Goal: Task Accomplishment & Management: Complete application form

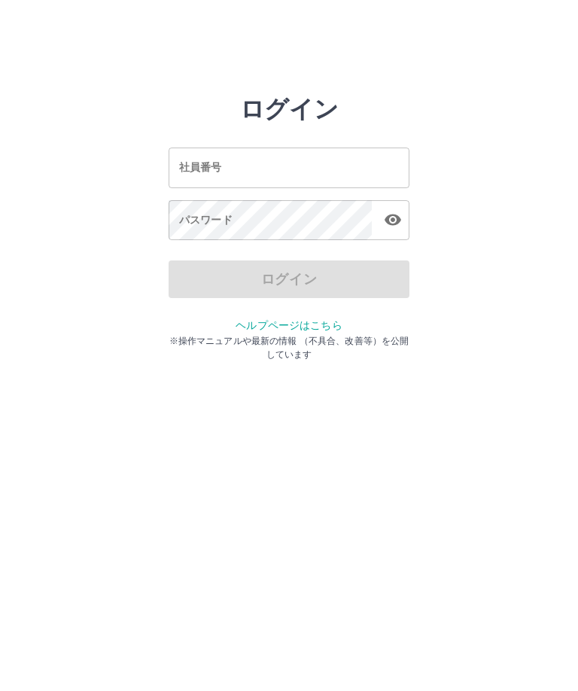
click at [230, 165] on input "社員番号" at bounding box center [289, 168] width 241 height 40
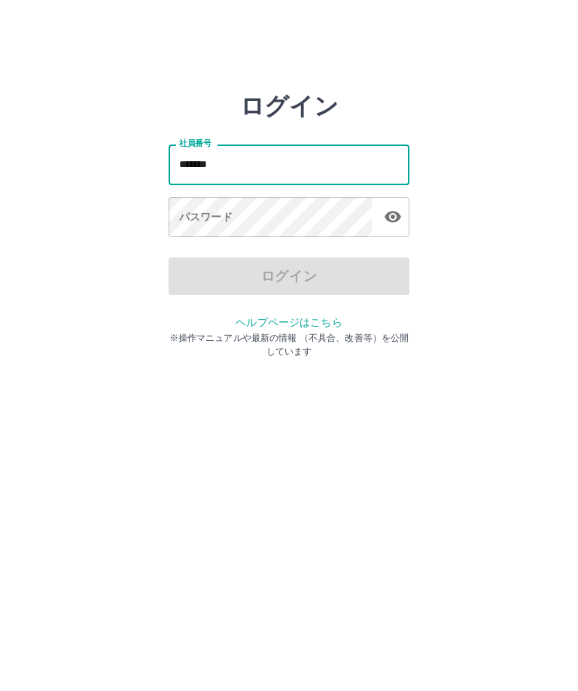
type input "*******"
click at [198, 219] on div "パスワード パスワード" at bounding box center [289, 221] width 241 height 42
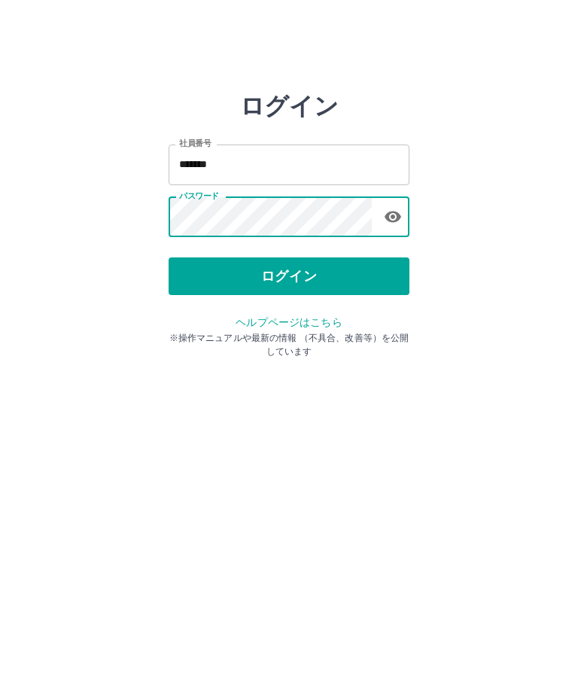
click at [291, 276] on button "ログイン" at bounding box center [289, 280] width 241 height 38
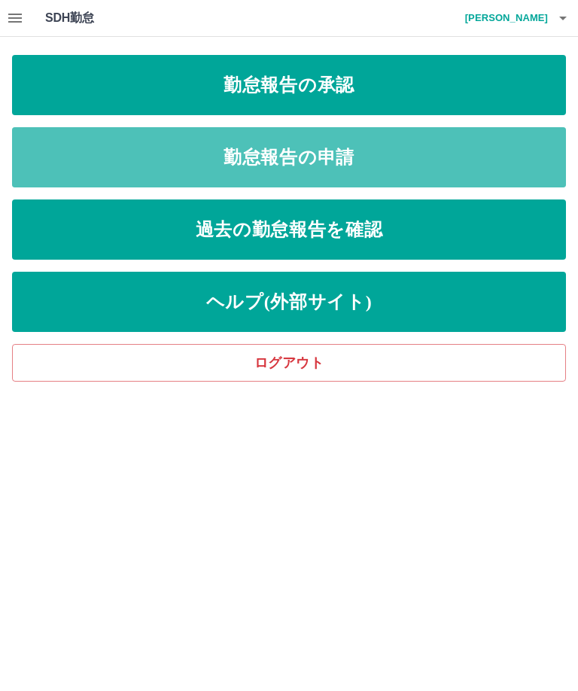
click at [288, 152] on link "勤怠報告の申請" at bounding box center [289, 157] width 554 height 60
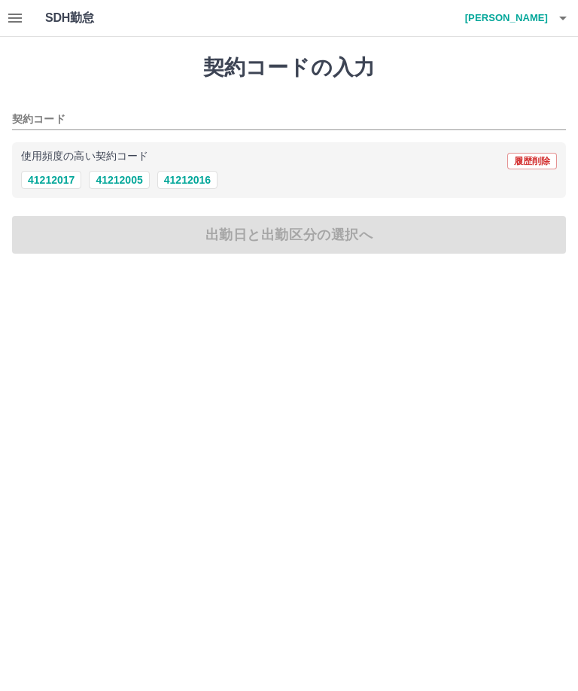
click at [182, 176] on button "41212016" at bounding box center [187, 180] width 60 height 18
type input "********"
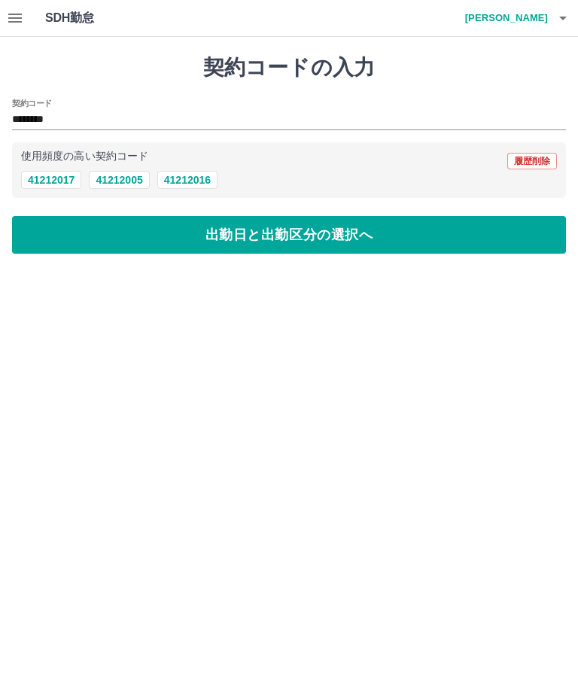
click at [235, 236] on button "出勤日と出勤区分の選択へ" at bounding box center [289, 235] width 554 height 38
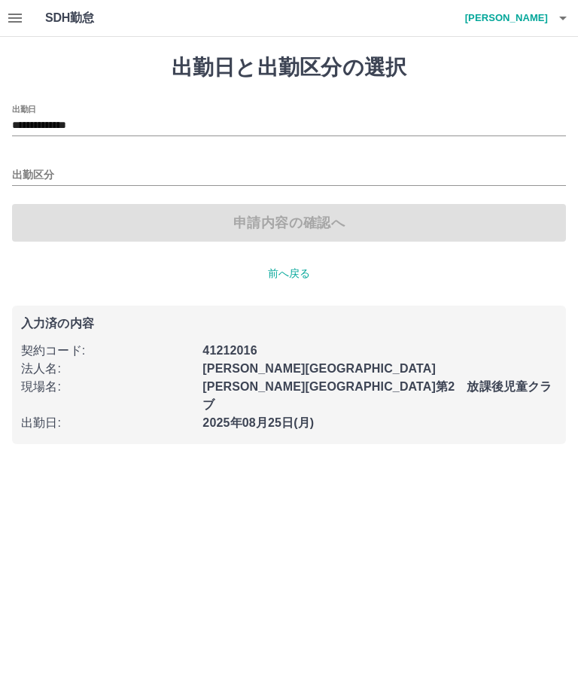
click at [63, 171] on input "出勤区分" at bounding box center [289, 175] width 554 height 19
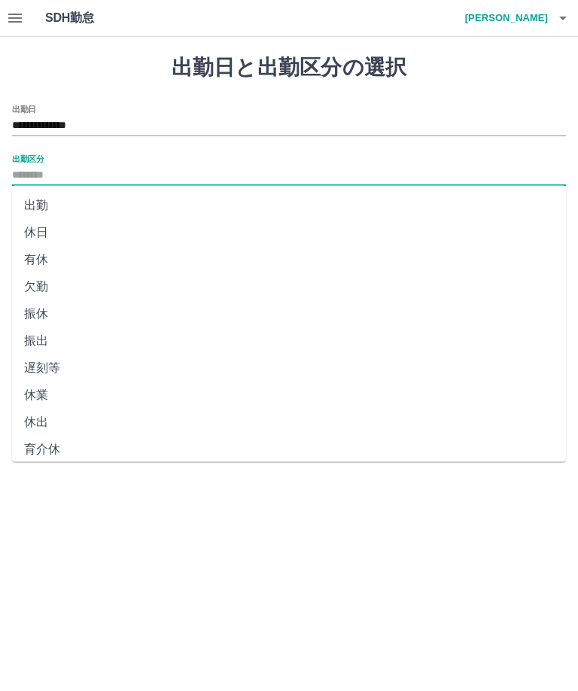
click at [50, 202] on li "出勤" at bounding box center [289, 205] width 554 height 27
type input "**"
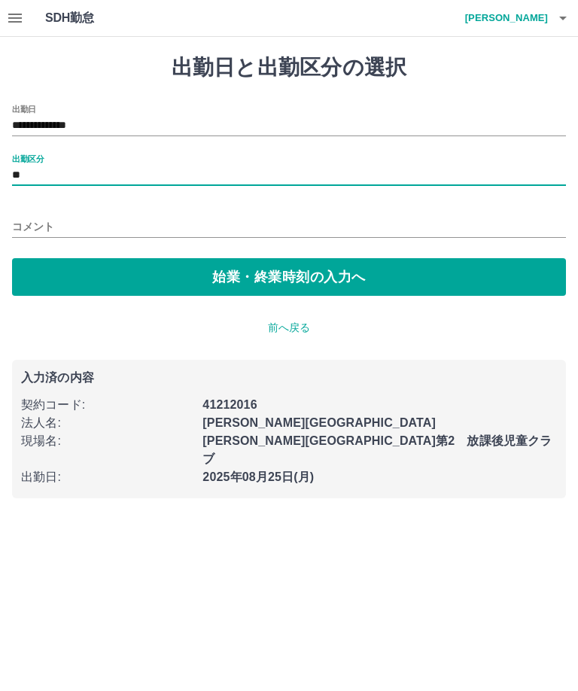
click at [284, 271] on button "始業・終業時刻の入力へ" at bounding box center [289, 277] width 554 height 38
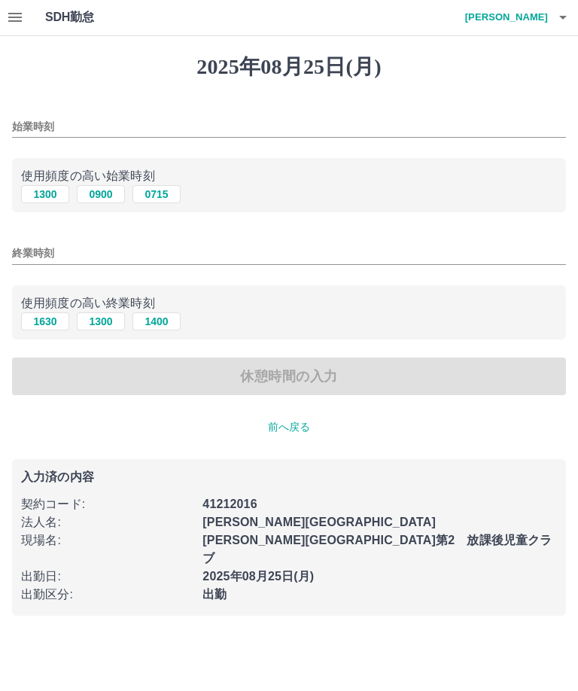
click at [71, 112] on div "始業時刻" at bounding box center [289, 123] width 554 height 36
click at [48, 121] on input "始業時刻" at bounding box center [289, 128] width 554 height 22
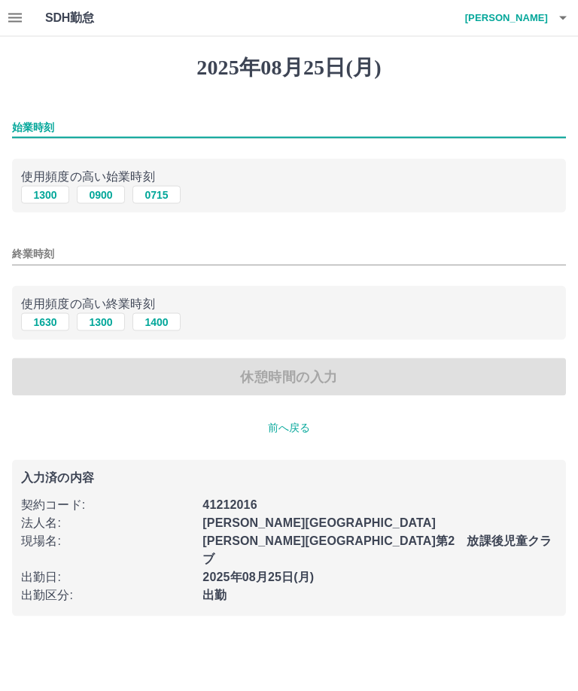
click at [85, 124] on input "始業時刻" at bounding box center [289, 128] width 554 height 22
type input "****"
click at [71, 247] on input "終業時刻" at bounding box center [289, 254] width 554 height 22
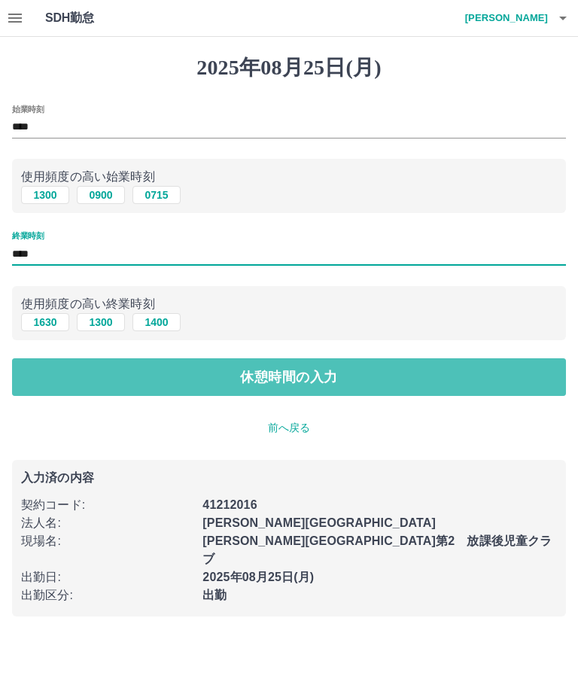
type input "****"
click at [265, 377] on button "休憩時間の入力" at bounding box center [289, 378] width 554 height 38
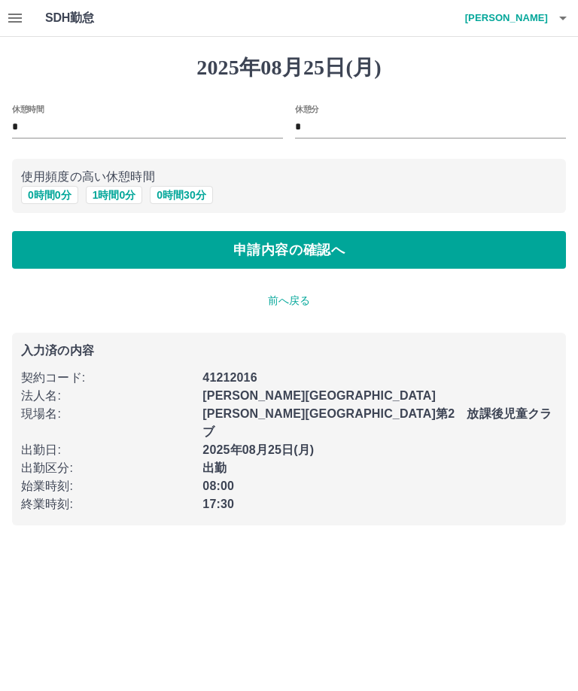
click at [120, 194] on button "1 時間 0 分" at bounding box center [114, 195] width 57 height 18
type input "*"
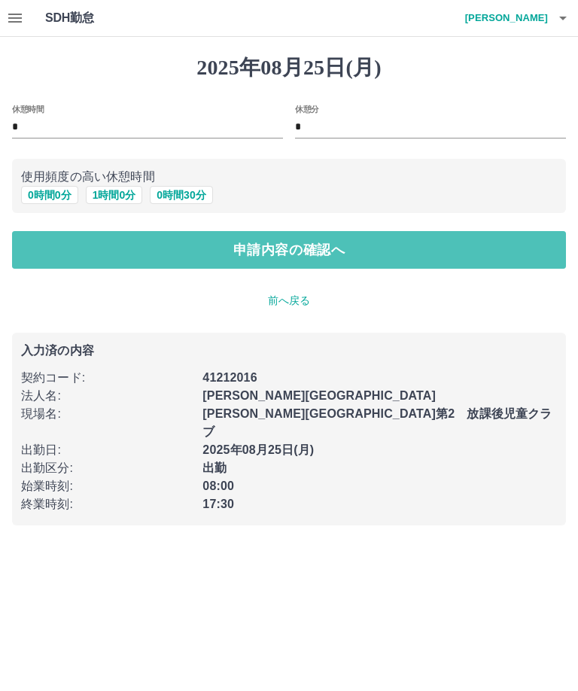
click at [298, 251] on button "申請内容の確認へ" at bounding box center [289, 250] width 554 height 38
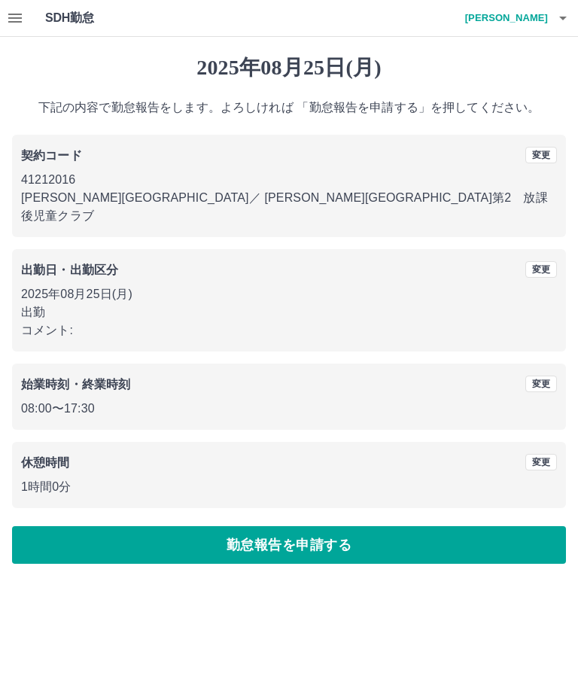
click at [292, 529] on button "勤怠報告を申請する" at bounding box center [289, 545] width 554 height 38
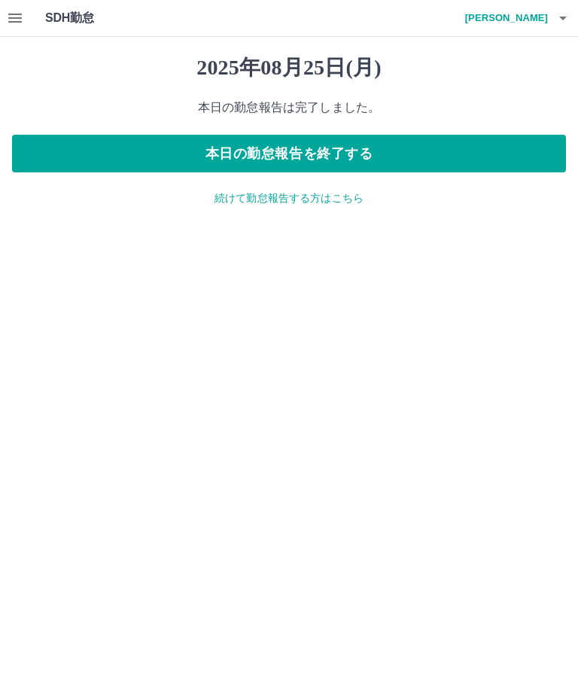
click at [297, 195] on p "続けて勤怠報告する方はこちら" at bounding box center [289, 199] width 554 height 16
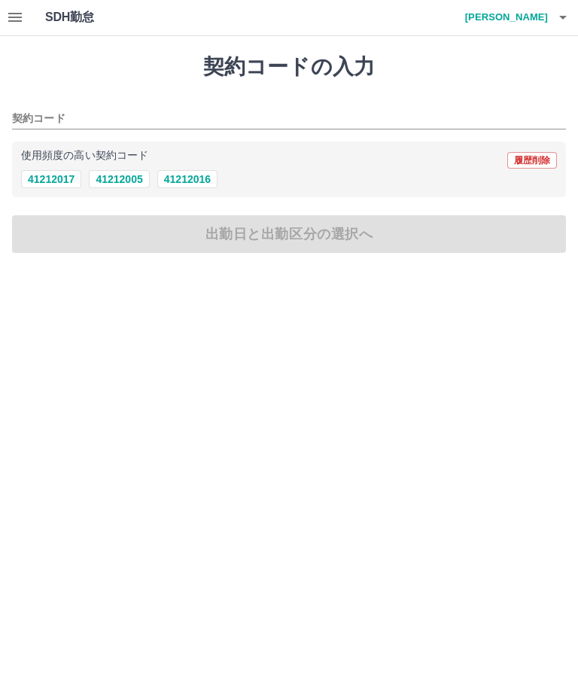
click at [64, 111] on input "契約コード" at bounding box center [278, 120] width 532 height 19
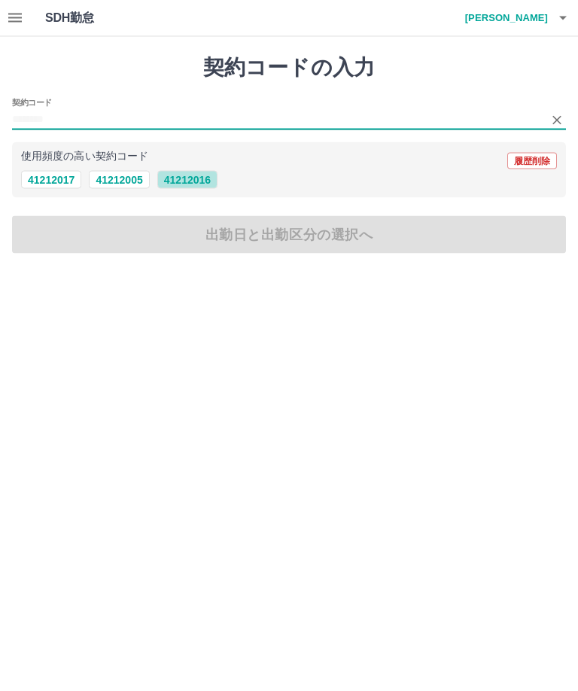
click at [194, 179] on button "41212016" at bounding box center [187, 180] width 60 height 18
type input "********"
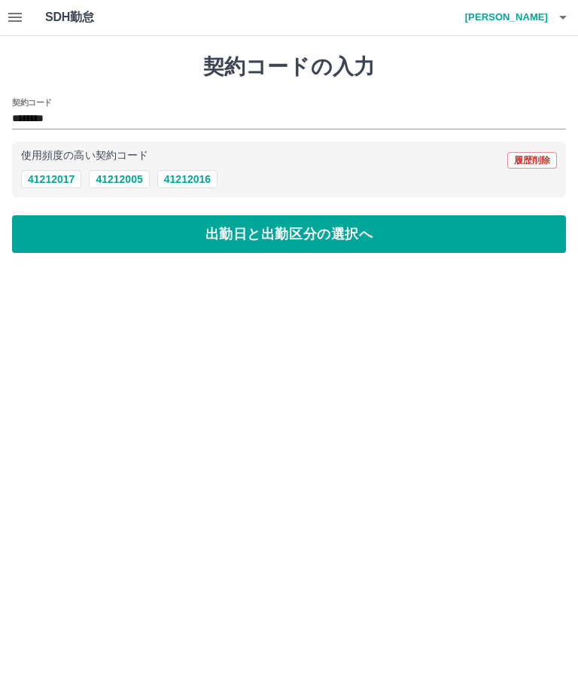
click at [298, 233] on button "出勤日と出勤区分の選択へ" at bounding box center [289, 235] width 554 height 38
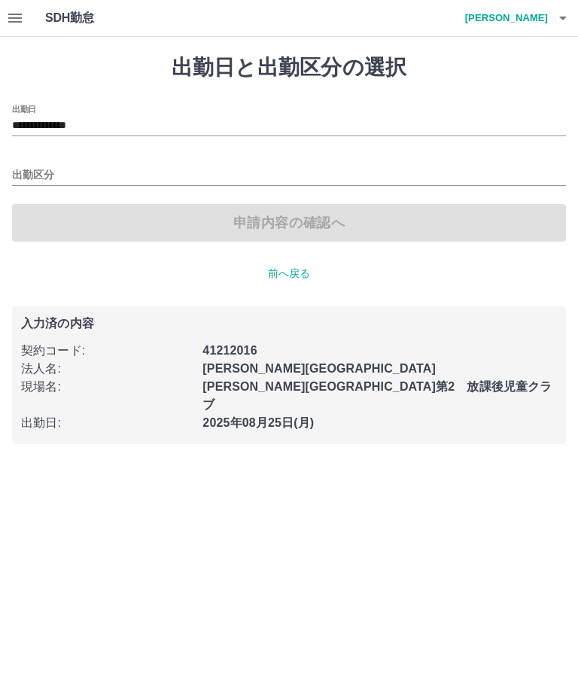
click at [70, 121] on input "**********" at bounding box center [289, 126] width 554 height 19
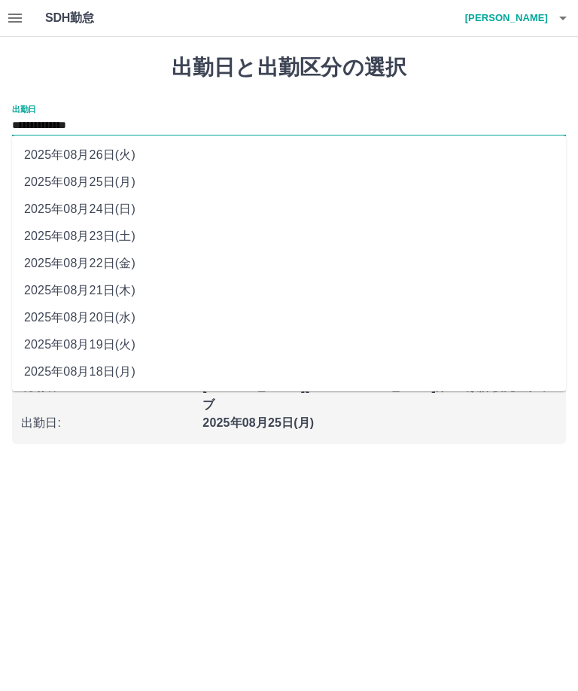
click at [98, 209] on li "2025年08月24日(日)" at bounding box center [289, 209] width 554 height 27
type input "**********"
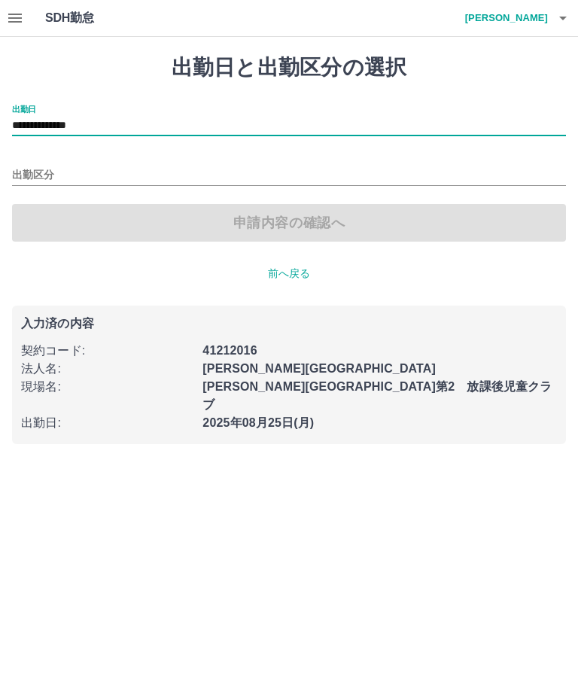
click at [63, 169] on input "出勤区分" at bounding box center [289, 175] width 554 height 19
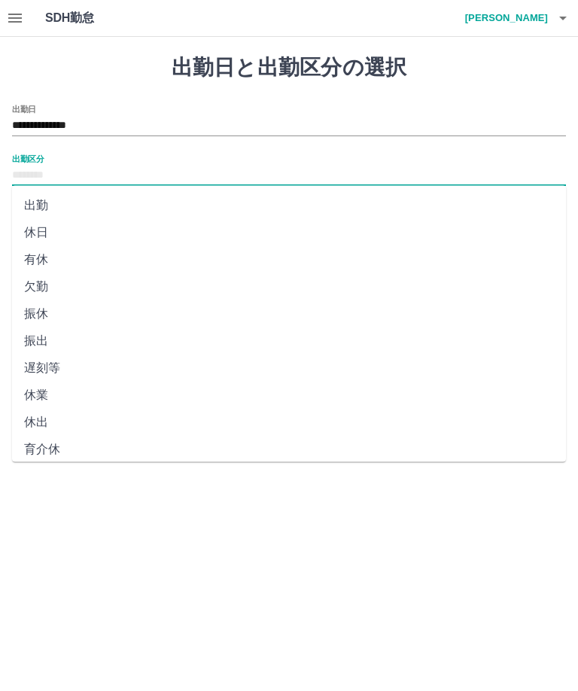
click at [44, 241] on li "休日" at bounding box center [289, 232] width 554 height 27
type input "**"
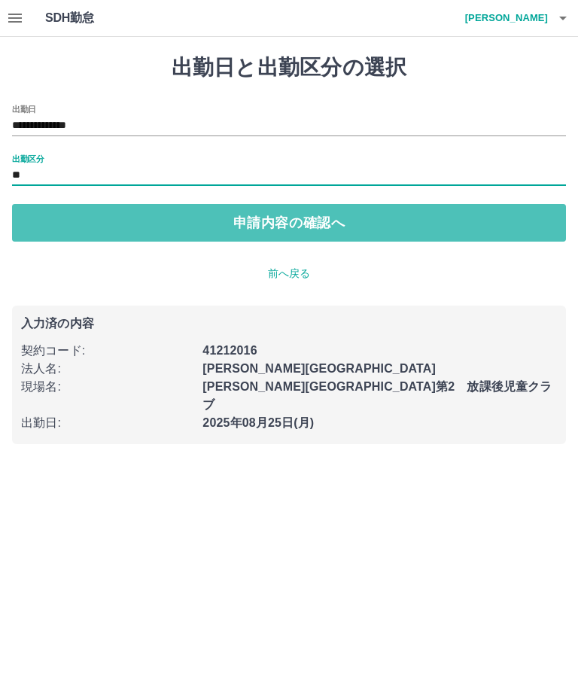
click at [294, 224] on button "申請内容の確認へ" at bounding box center [289, 223] width 554 height 38
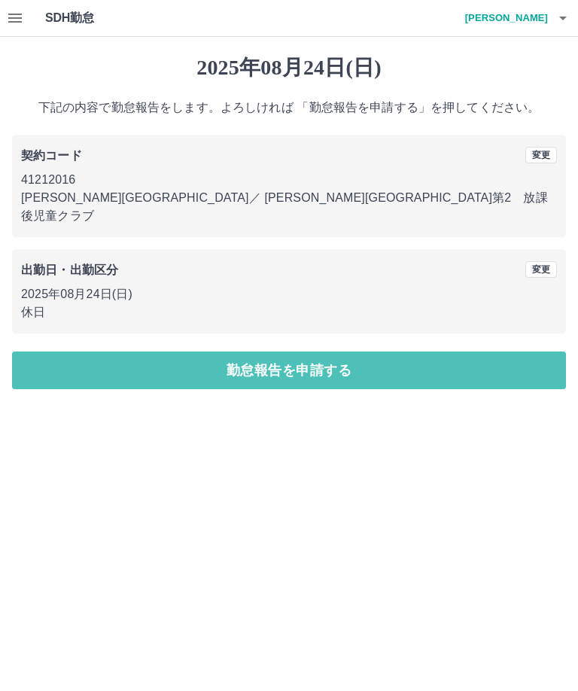
click at [310, 352] on button "勤怠報告を申請する" at bounding box center [289, 371] width 554 height 38
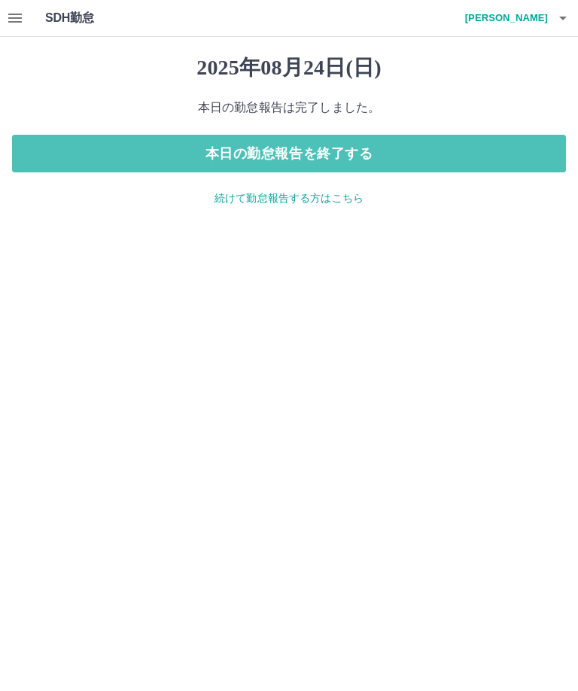
click at [316, 152] on button "本日の勤怠報告を終了する" at bounding box center [289, 154] width 554 height 38
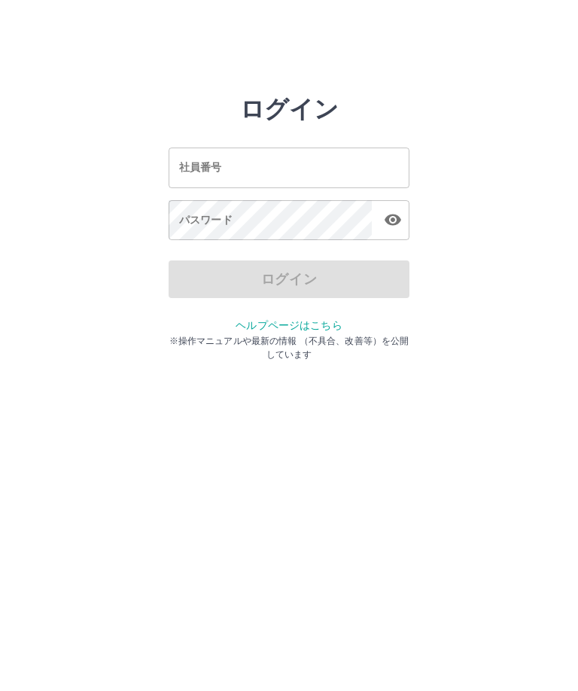
click at [218, 153] on input "社員番号" at bounding box center [289, 168] width 241 height 40
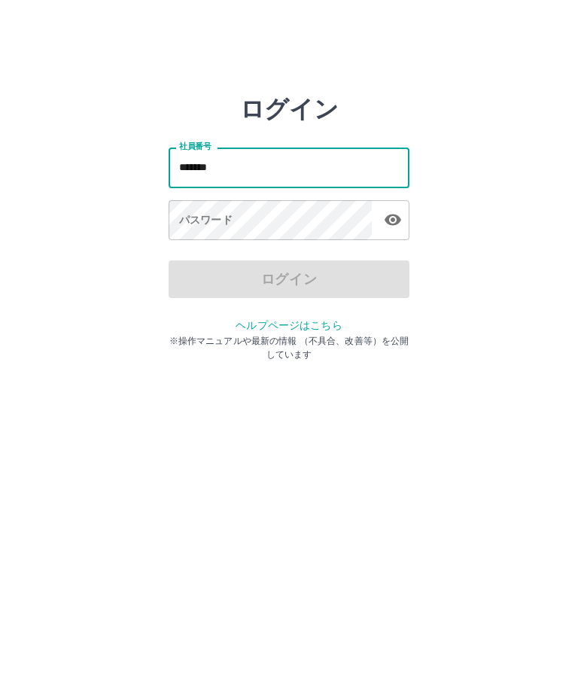
type input "*******"
click at [201, 225] on div "パスワード パスワード" at bounding box center [289, 221] width 241 height 42
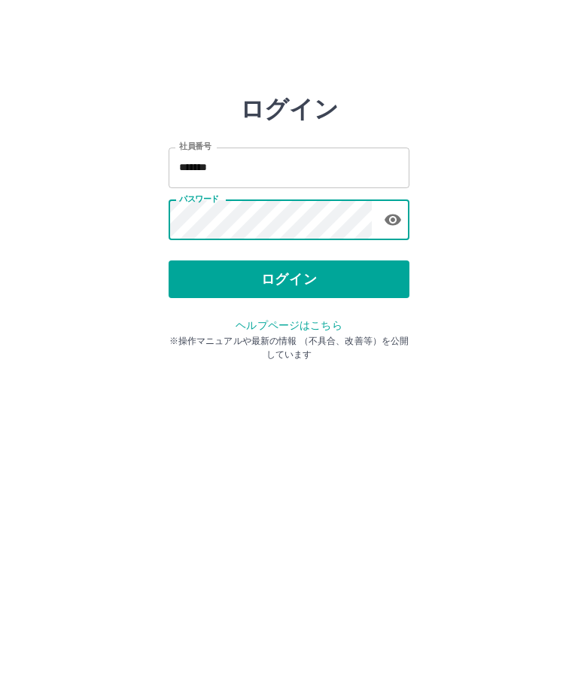
click at [281, 282] on button "ログイン" at bounding box center [289, 280] width 241 height 38
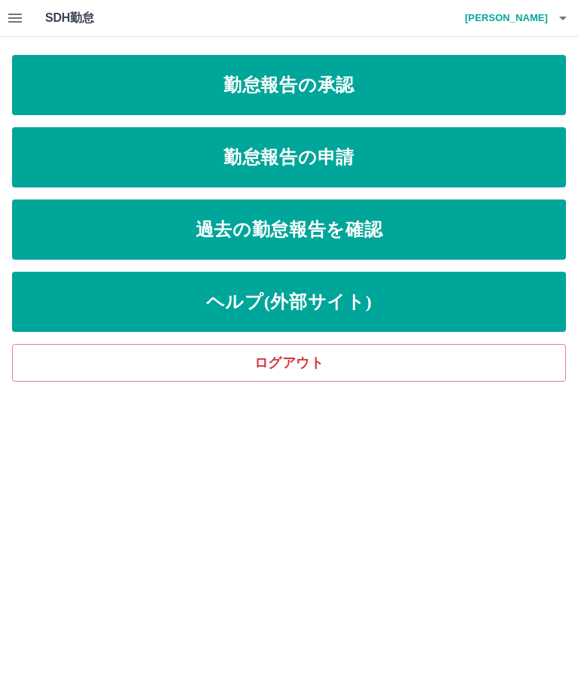
click at [292, 87] on link "勤怠報告の承認" at bounding box center [289, 85] width 554 height 60
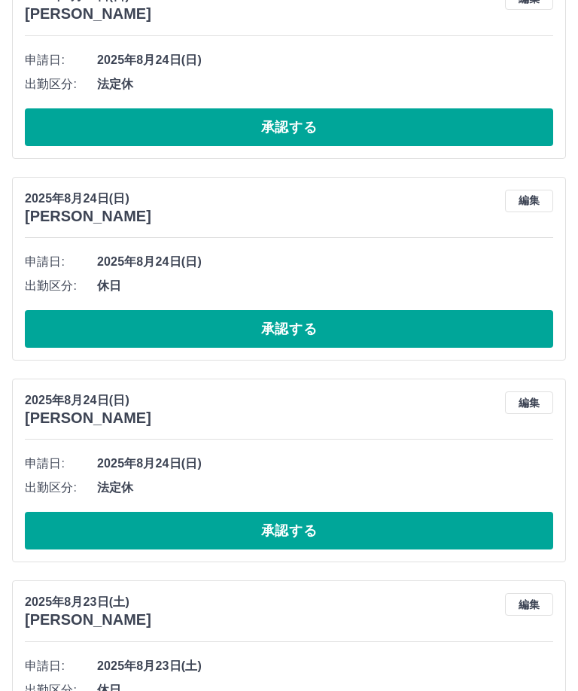
scroll to position [2081, 0]
click at [294, 528] on button "承認する" at bounding box center [289, 531] width 529 height 38
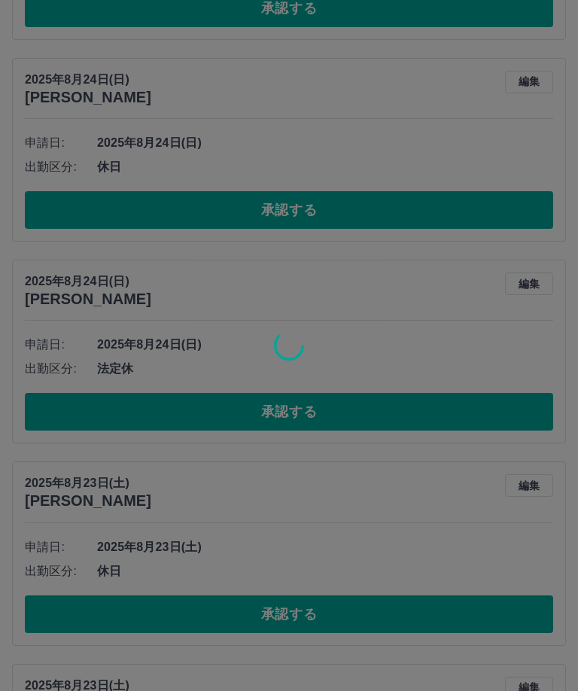
scroll to position [2222, 0]
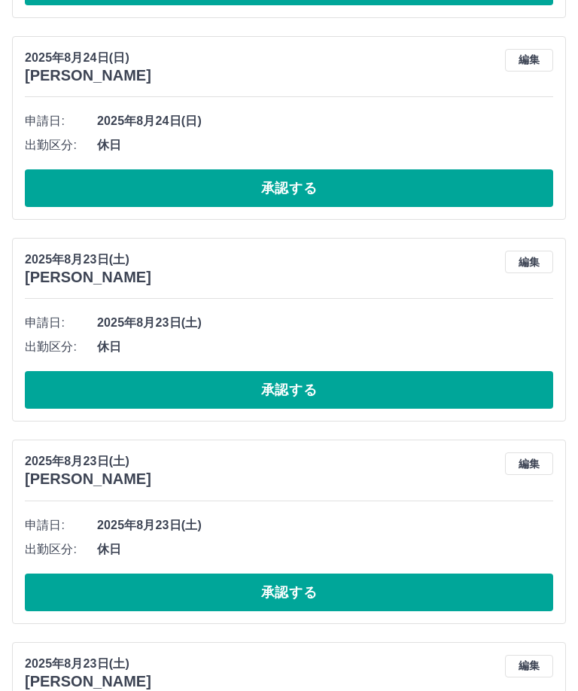
click at [276, 383] on button "承認する" at bounding box center [289, 390] width 529 height 38
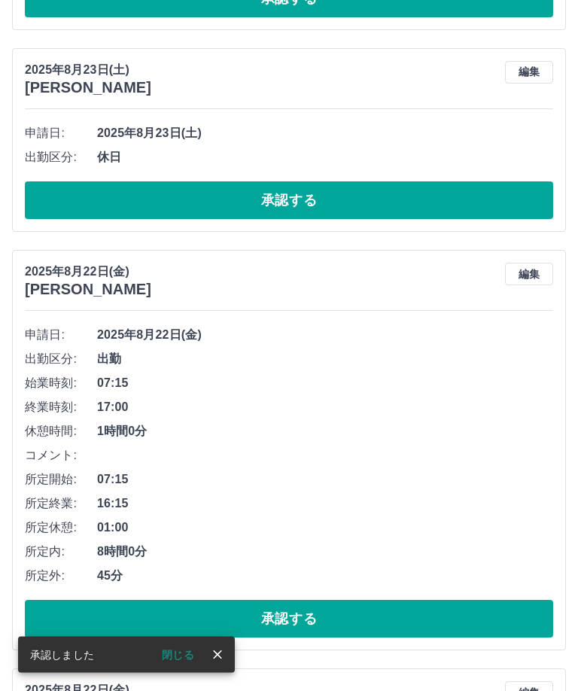
scroll to position [2812, 0]
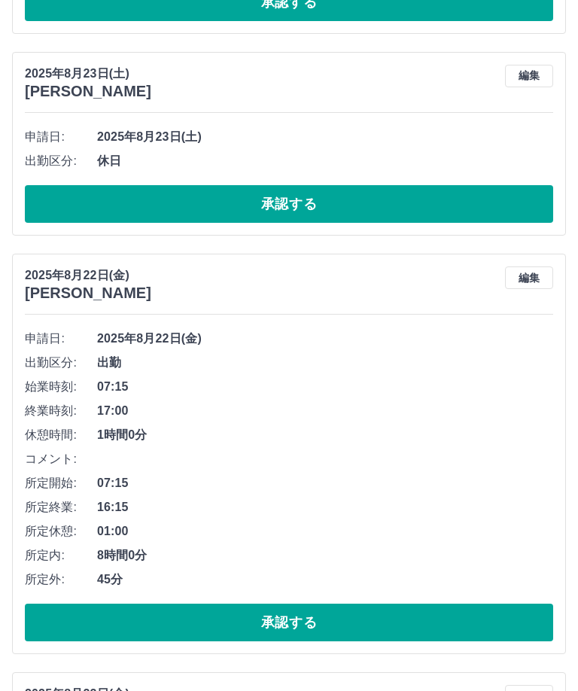
click at [300, 620] on button "承認する" at bounding box center [289, 623] width 529 height 38
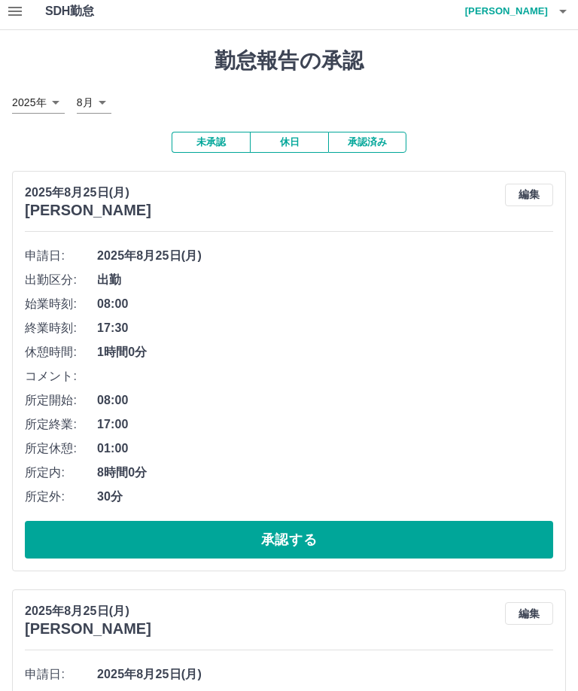
scroll to position [0, 0]
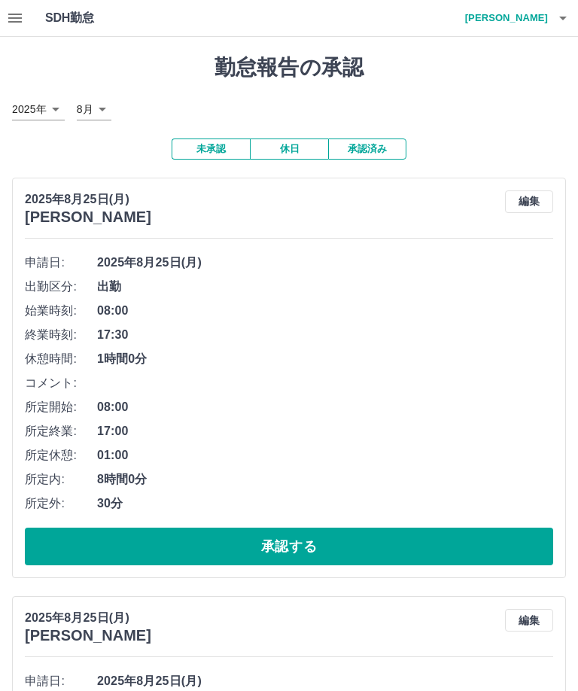
click at [573, 17] on button "button" at bounding box center [563, 18] width 30 height 36
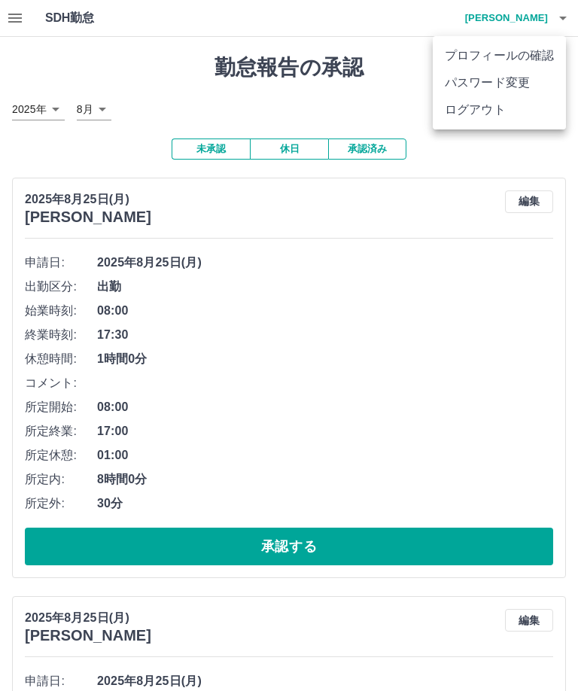
click at [494, 116] on li "ログアウト" at bounding box center [499, 109] width 133 height 27
